Goal: Register for event/course

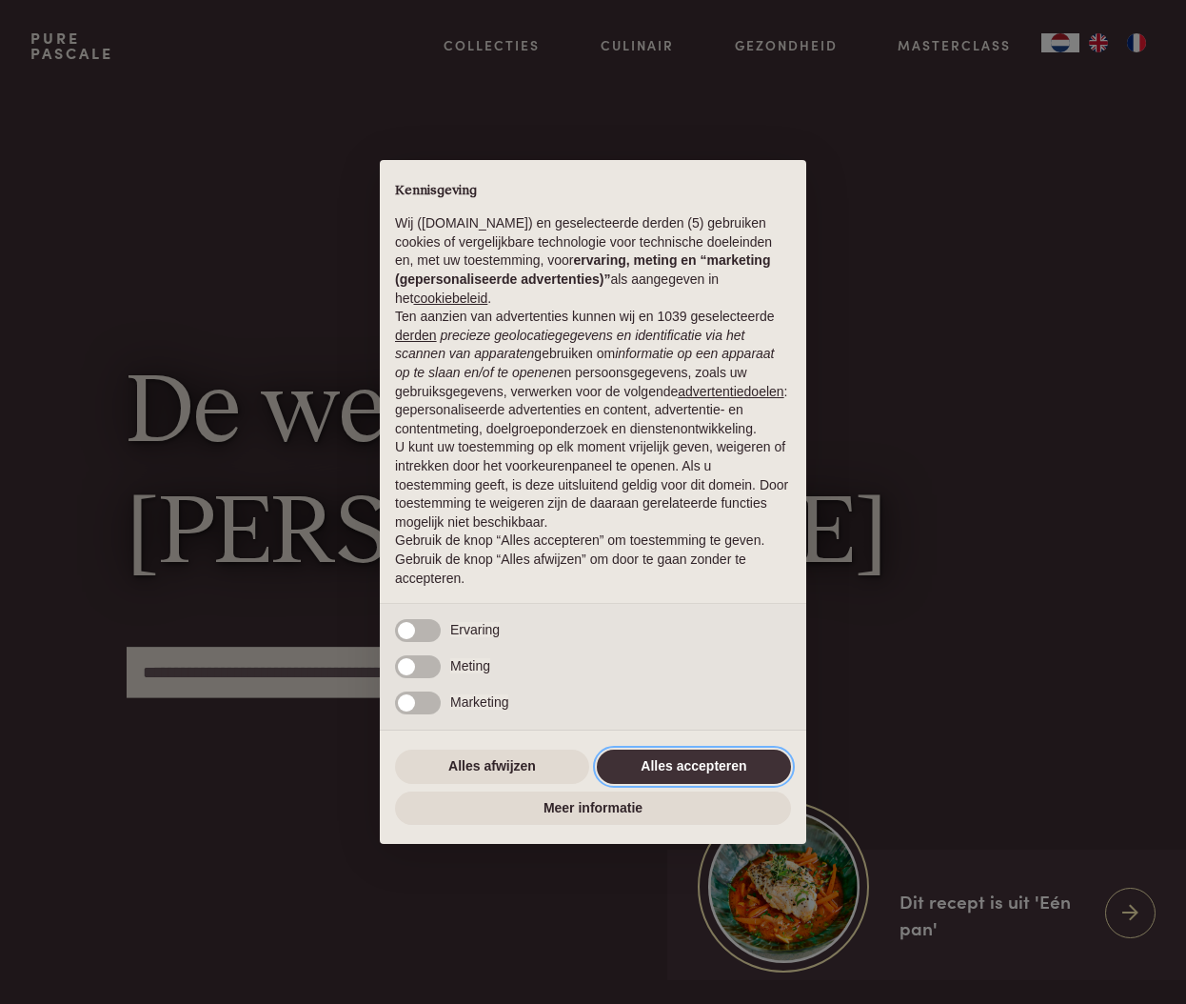
click at [635, 763] on button "Alles accepteren" at bounding box center [694, 766] width 194 height 34
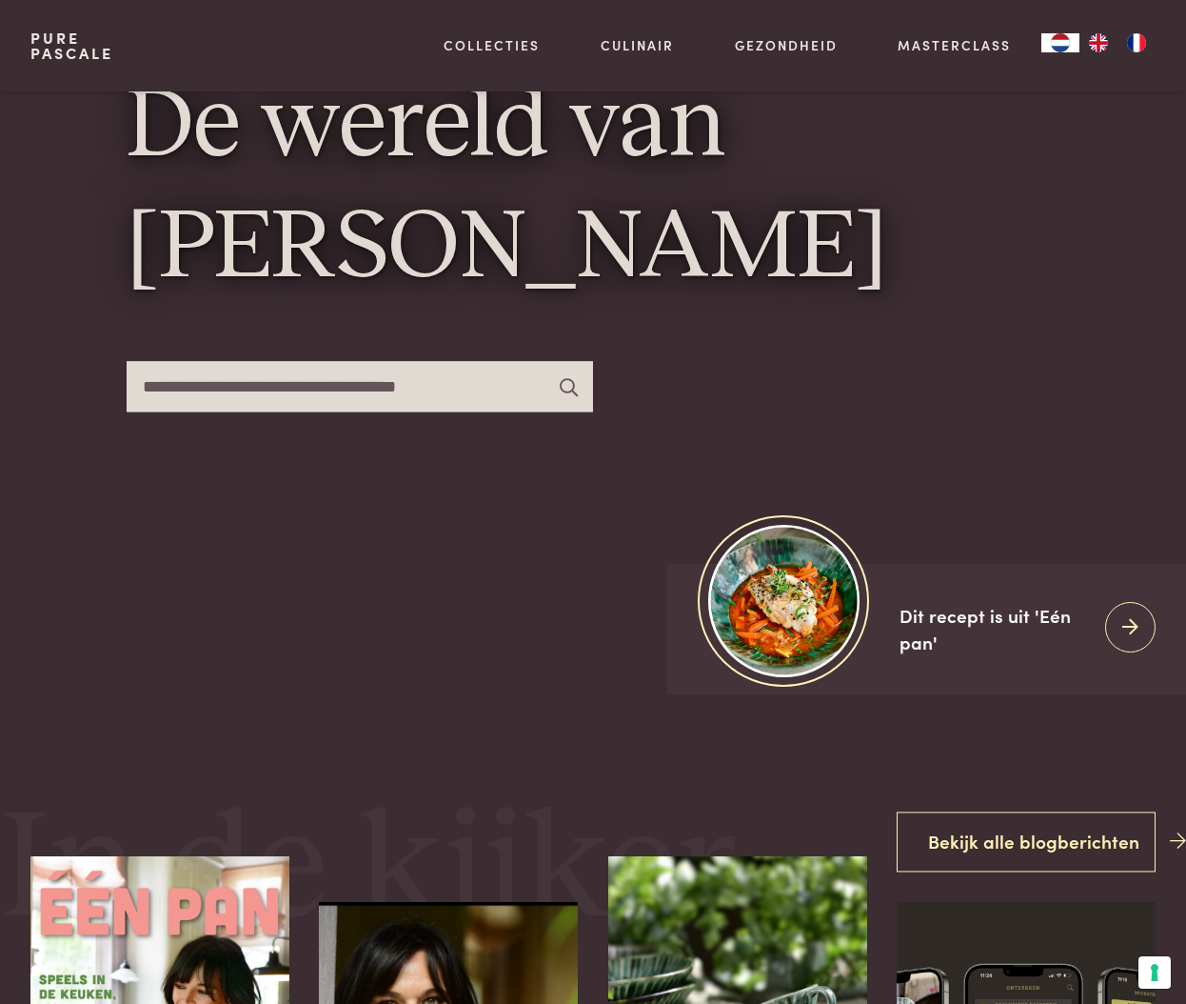
scroll to position [292, 0]
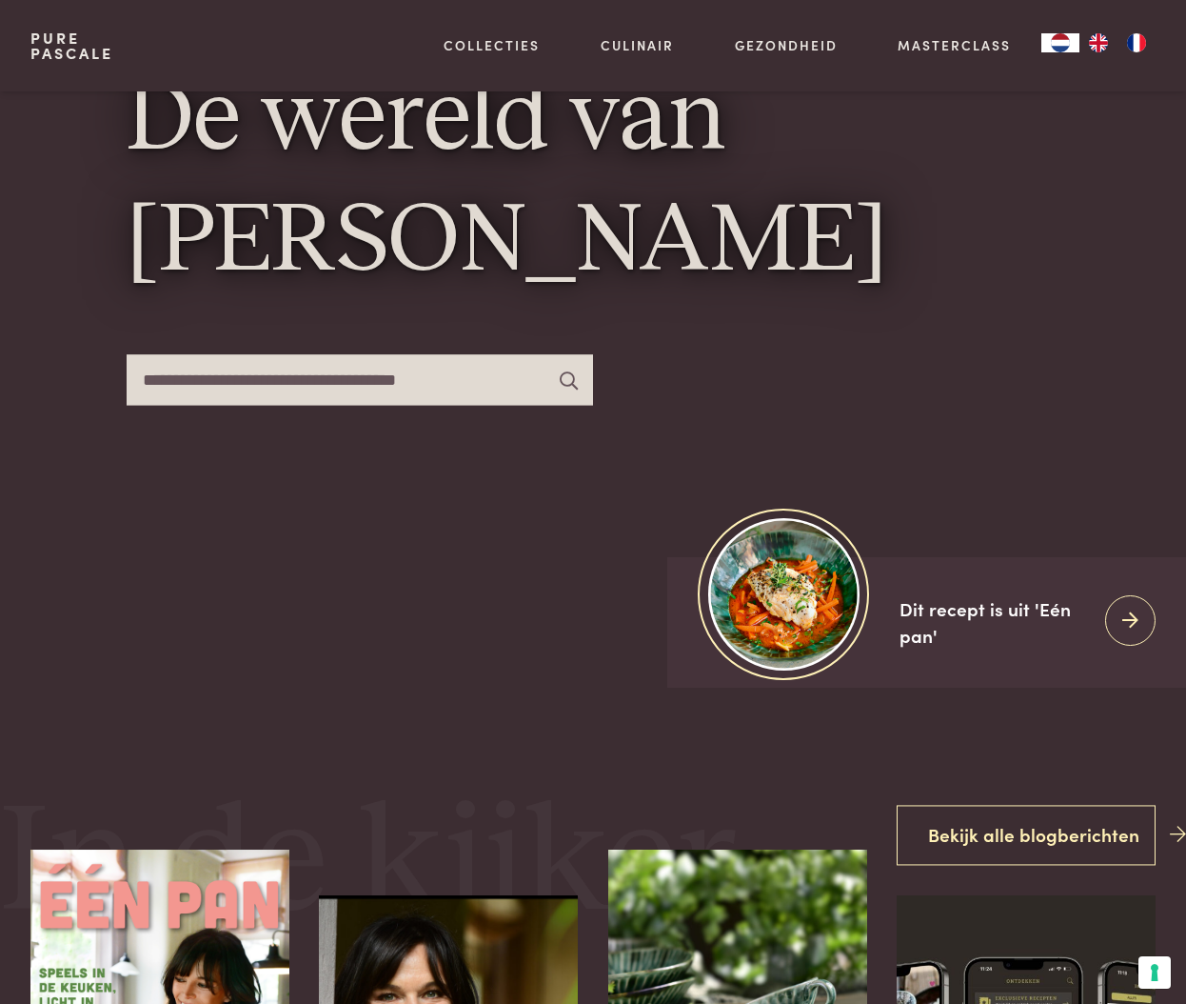
click at [295, 384] on input "text" at bounding box center [360, 379] width 467 height 50
type input "*****"
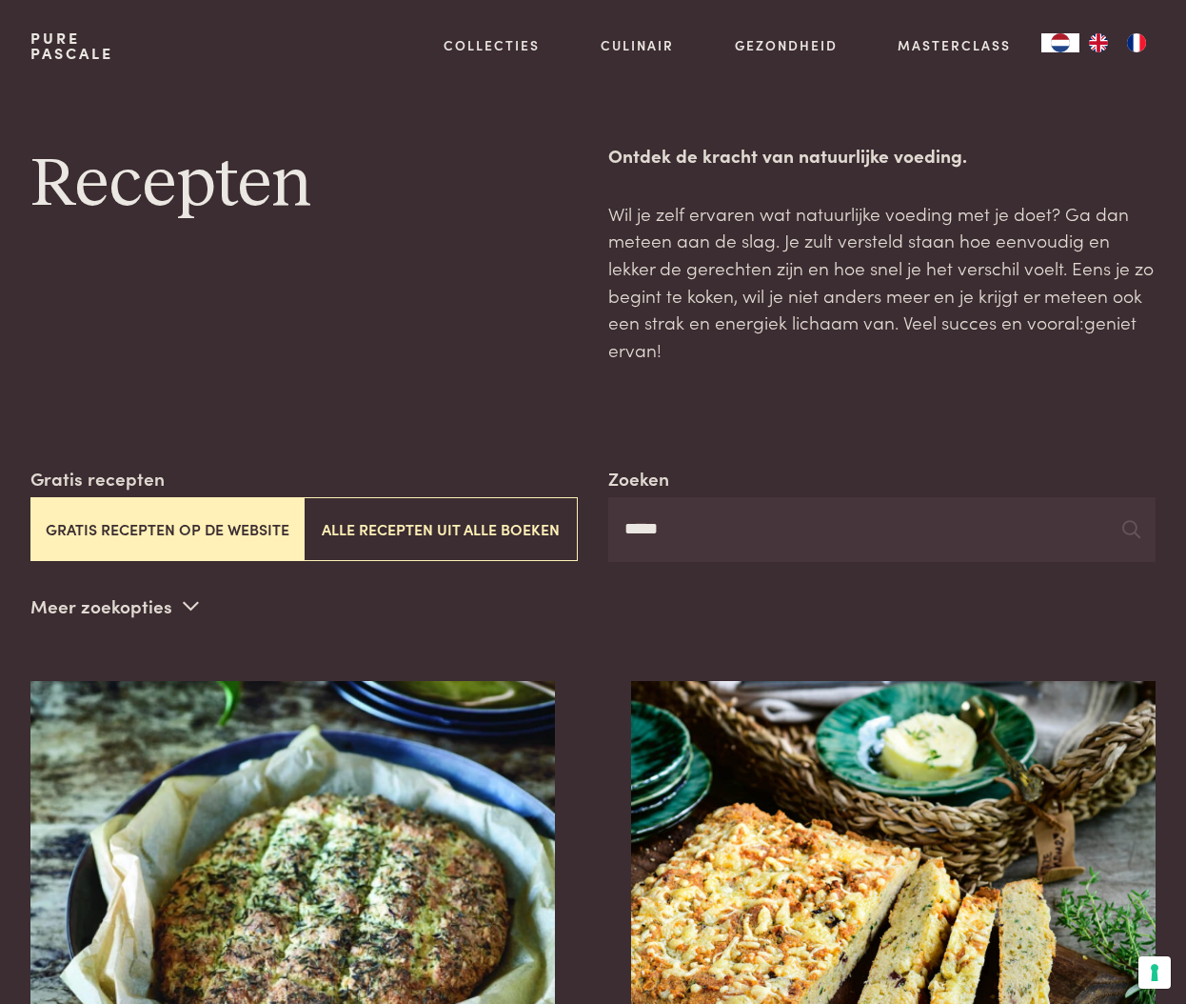
click at [51, 58] on link "Pure Pascale" at bounding box center [71, 45] width 83 height 30
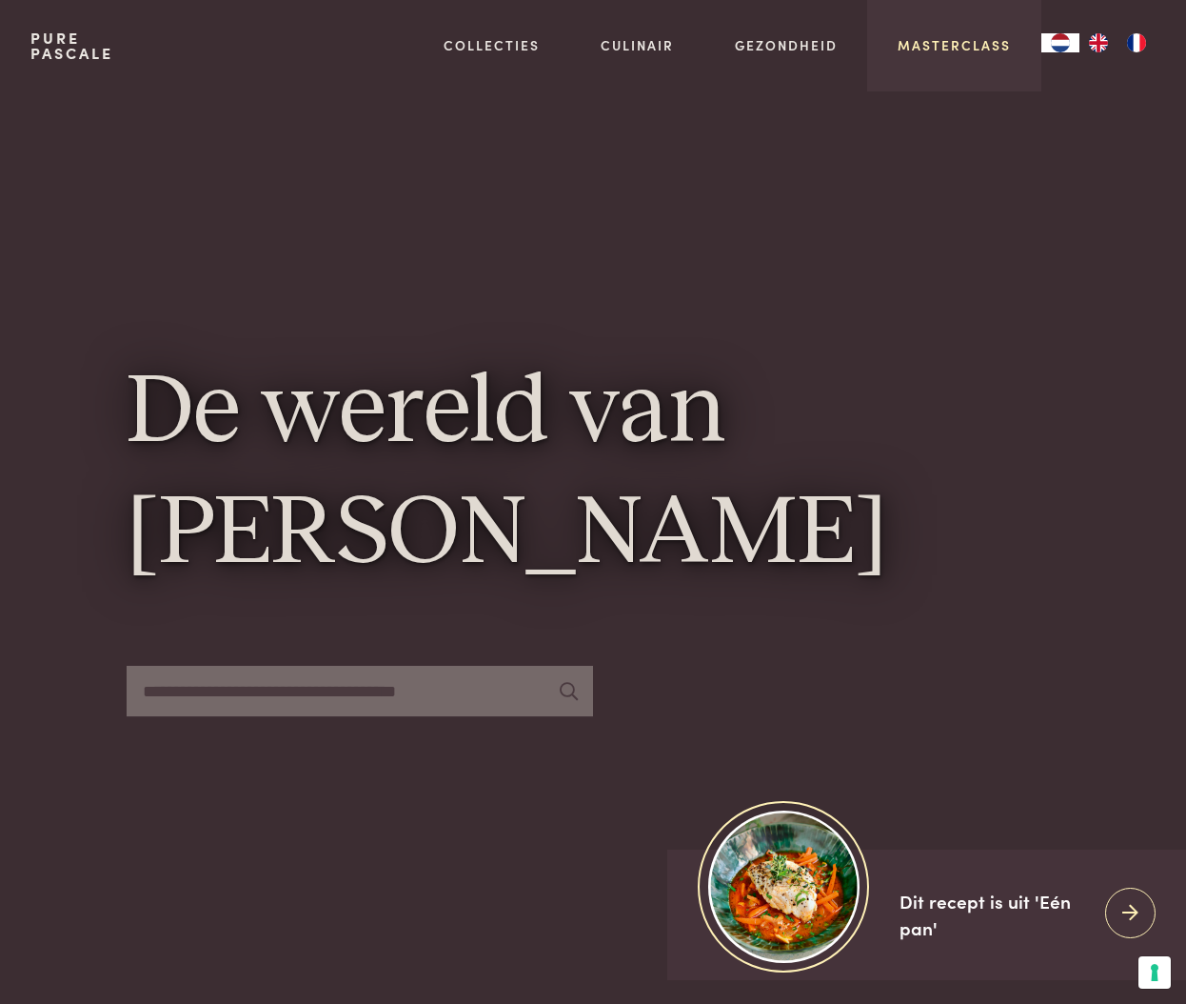
click at [952, 44] on link "Masterclass" at bounding box center [954, 45] width 113 height 20
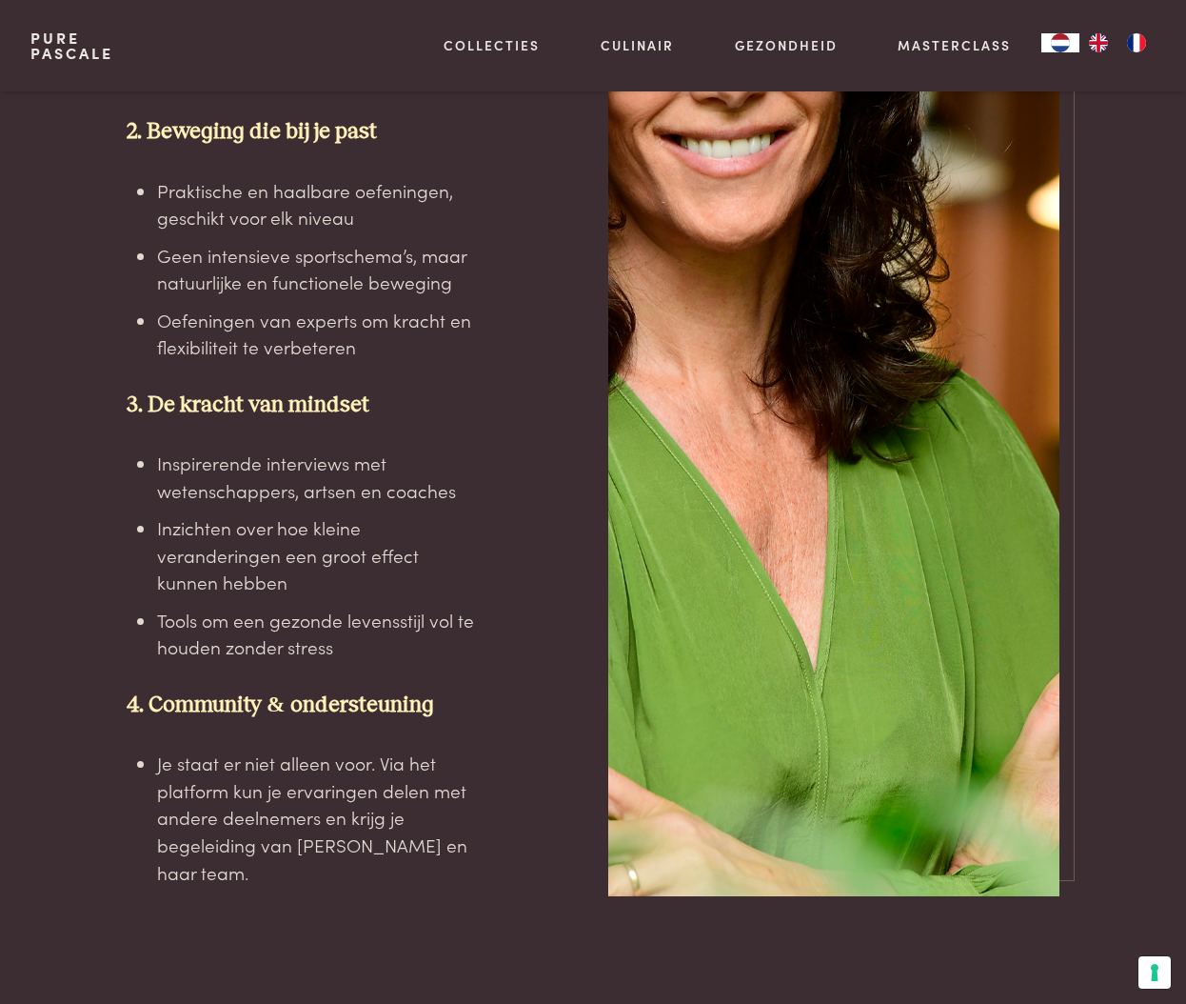
scroll to position [2715, 0]
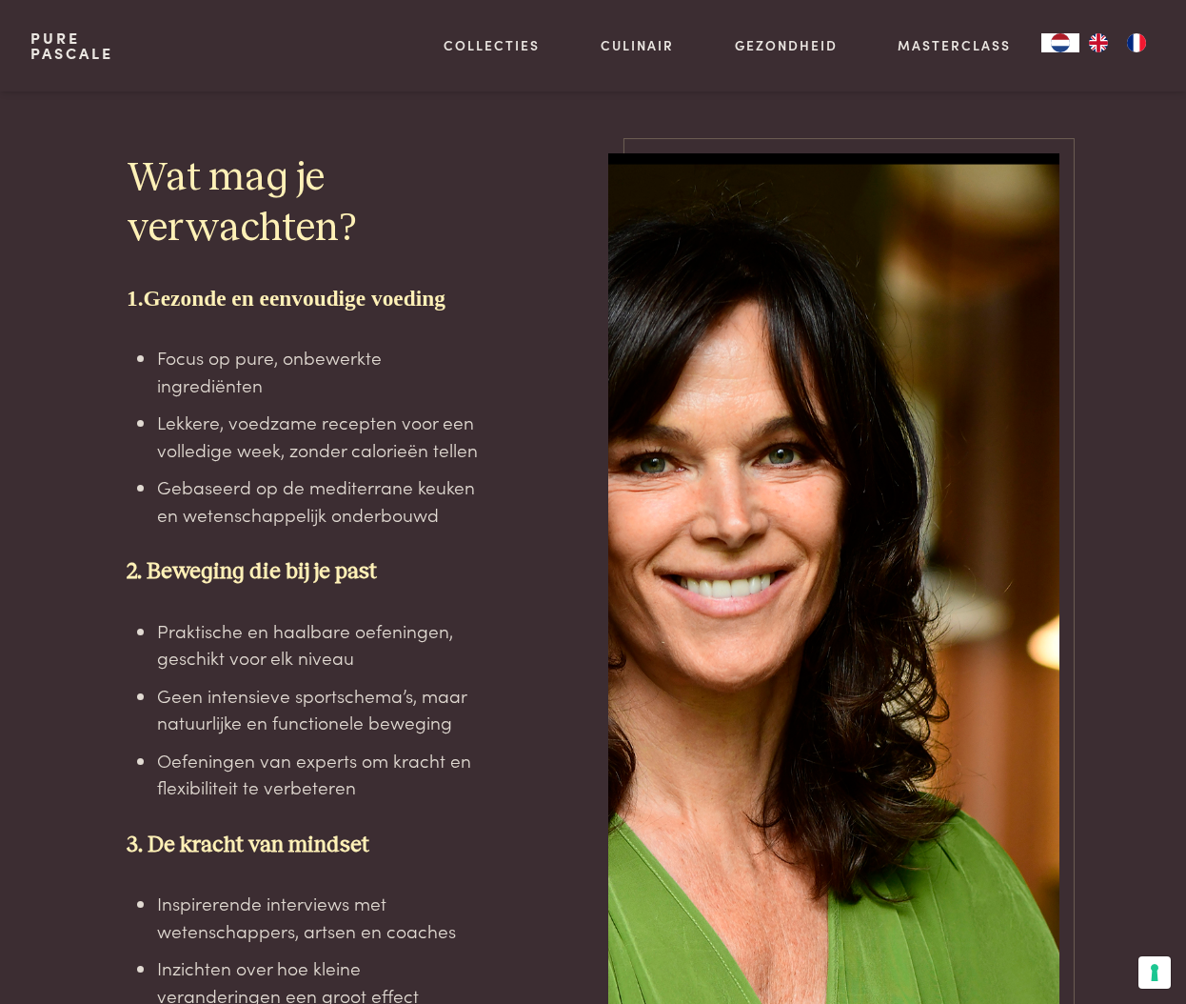
click at [401, 547] on div "Wat mag je verwachten? 1. Gezonde en eenvoudige voeding Focus op pure, onbewerk…" at bounding box center [304, 739] width 355 height 1172
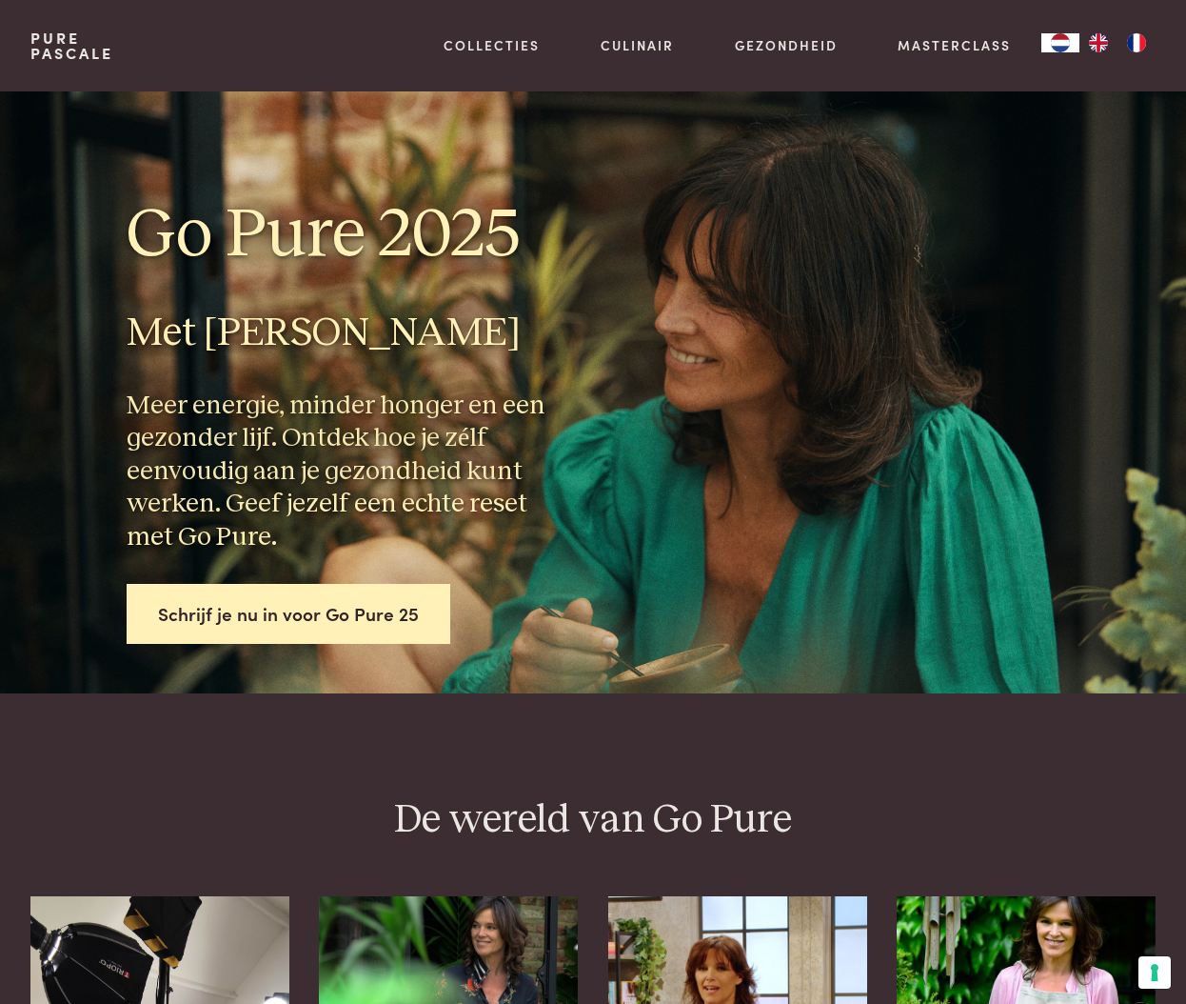
scroll to position [0, 0]
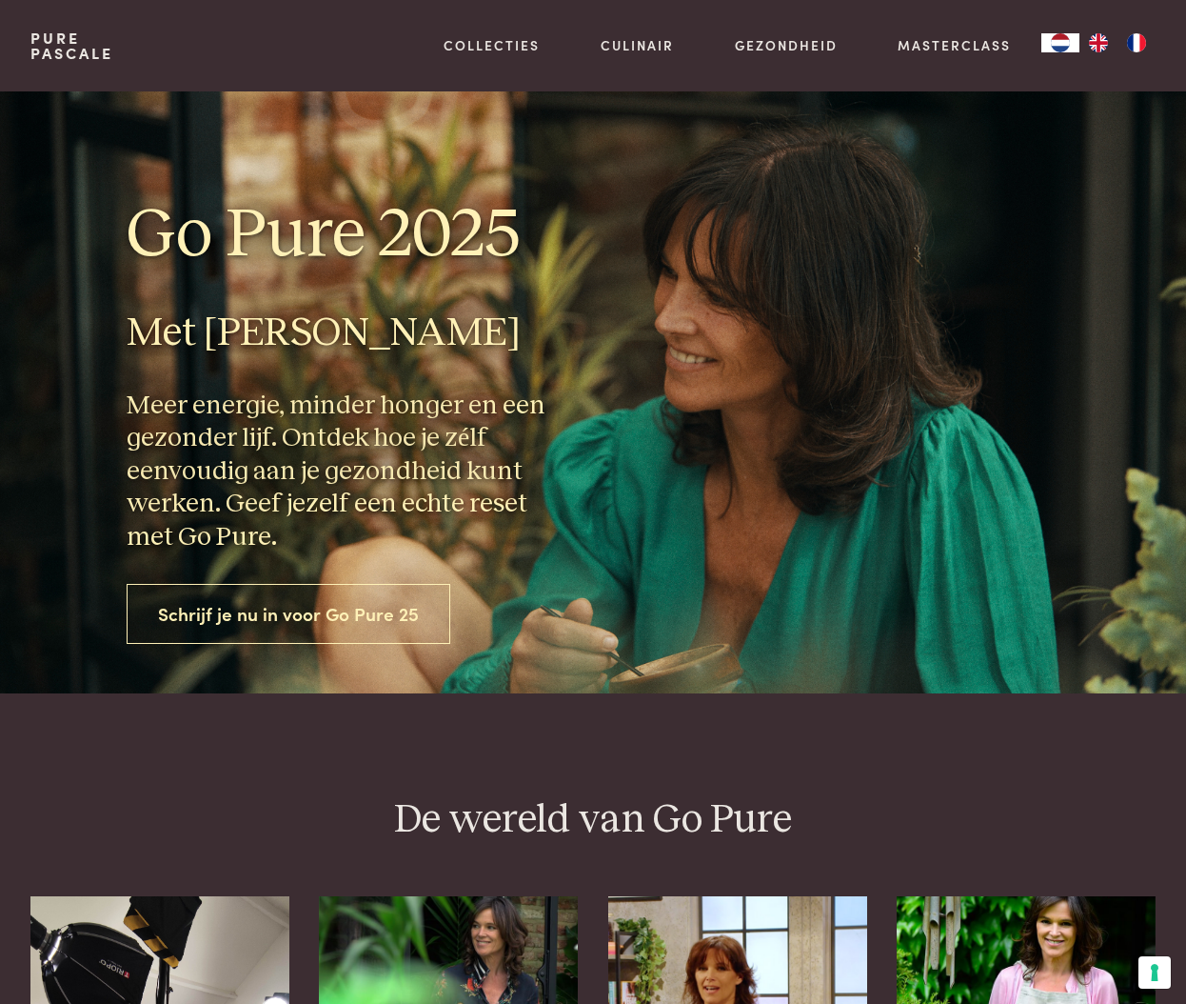
click at [360, 604] on link "Schrijf je nu in voor Go Pure 25" at bounding box center [289, 614] width 324 height 60
